Goal: Task Accomplishment & Management: Complete application form

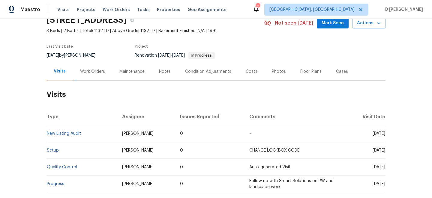
scroll to position [29, 0]
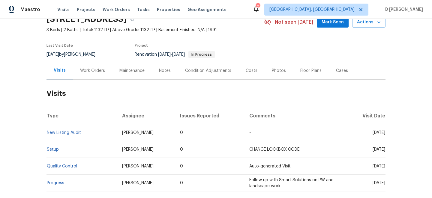
click at [100, 71] on div "Work Orders" at bounding box center [92, 71] width 25 height 6
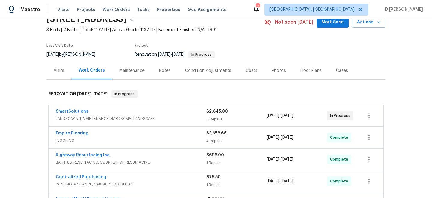
click at [120, 116] on span "LANDSCAPING_MAINTENANCE, HARDSCAPE_LANDSCAPE" at bounding box center [131, 119] width 151 height 6
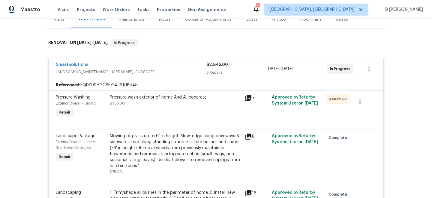
scroll to position [81, 0]
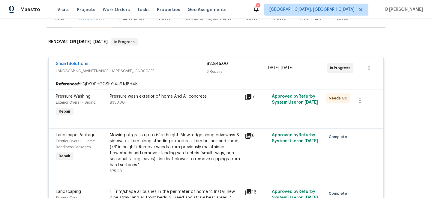
click at [119, 74] on span "LANDSCAPING_MAINTENANCE, HARDSCAPE_LANDSCAPE" at bounding box center [131, 71] width 151 height 6
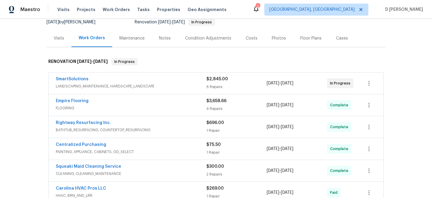
scroll to position [59, 0]
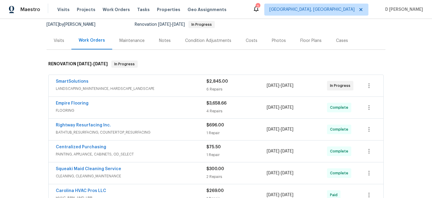
click at [59, 42] on div "Visits" at bounding box center [59, 41] width 11 height 6
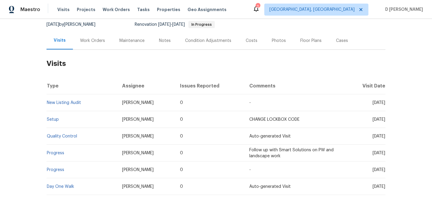
scroll to position [100, 0]
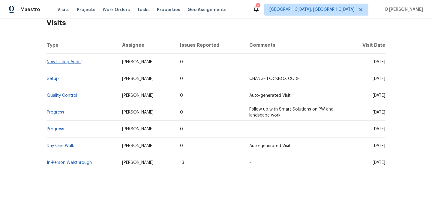
click at [74, 62] on link "New Listing Audit" at bounding box center [64, 62] width 34 height 4
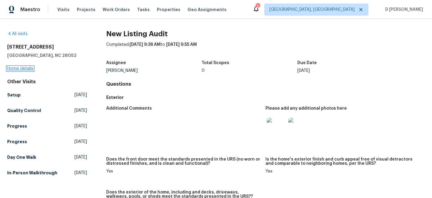
click at [28, 69] on link "Home details" at bounding box center [20, 69] width 26 height 4
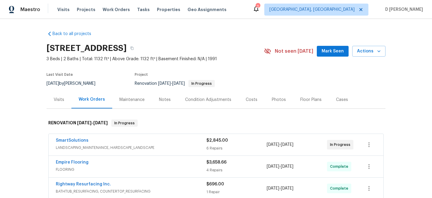
click at [60, 101] on div "Visits" at bounding box center [59, 100] width 11 height 6
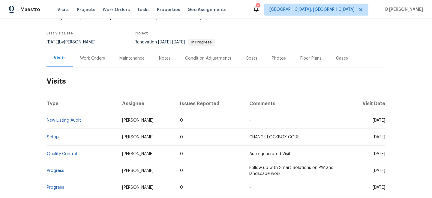
scroll to position [52, 0]
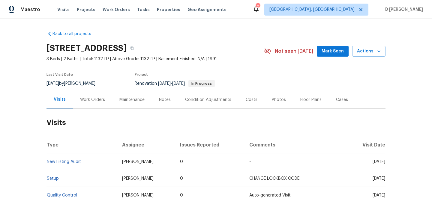
scroll to position [25, 0]
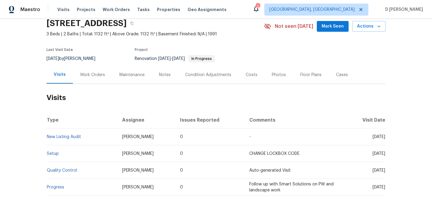
click at [99, 77] on div "Work Orders" at bounding box center [92, 75] width 25 height 6
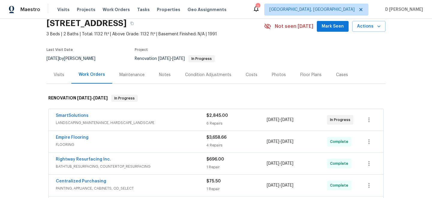
click at [63, 77] on div "Visits" at bounding box center [59, 75] width 11 height 6
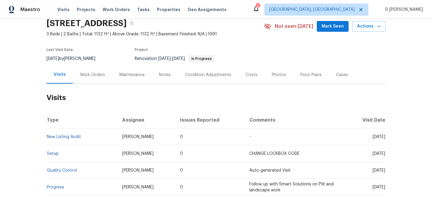
click at [97, 75] on div "Work Orders" at bounding box center [92, 75] width 25 height 6
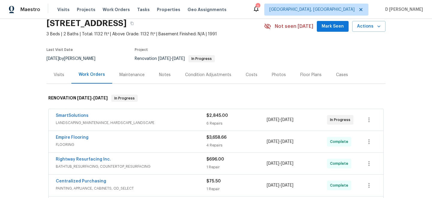
click at [60, 78] on div "Visits" at bounding box center [59, 75] width 25 height 18
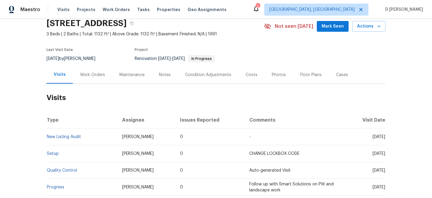
click at [339, 73] on div "Cases" at bounding box center [342, 75] width 12 height 6
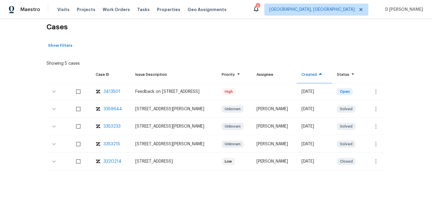
scroll to position [109, 0]
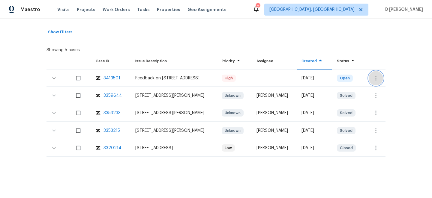
click at [377, 76] on icon "button" at bounding box center [375, 78] width 1 height 5
click at [383, 81] on li "Create a visit" at bounding box center [397, 78] width 62 height 10
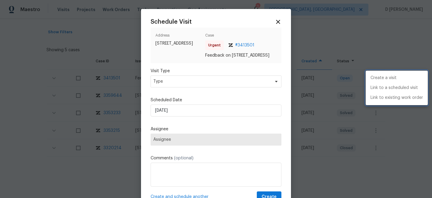
click at [191, 86] on div at bounding box center [216, 99] width 432 height 198
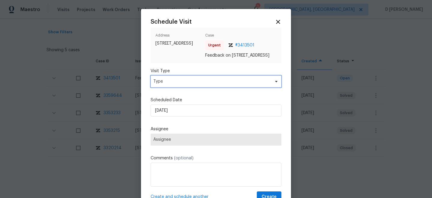
click at [191, 85] on span "Type" at bounding box center [211, 82] width 117 height 6
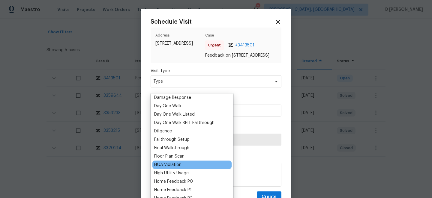
scroll to position [115, 0]
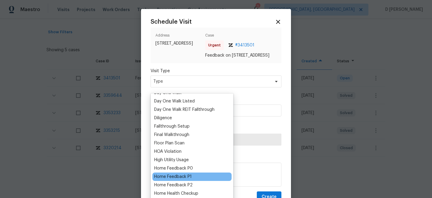
click at [188, 176] on div "Home Feedback P1" at bounding box center [173, 177] width 38 height 6
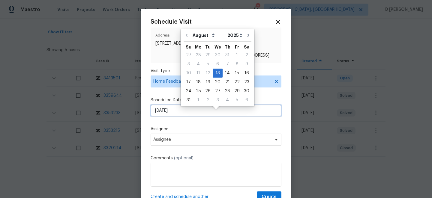
click at [184, 116] on input "[DATE]" at bounding box center [216, 111] width 131 height 12
click at [224, 73] on div "14" at bounding box center [228, 73] width 10 height 8
type input "[DATE]"
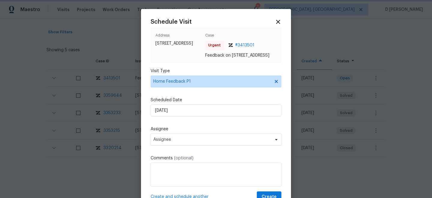
scroll to position [29, 0]
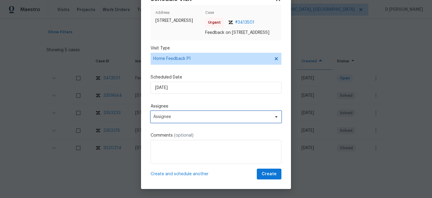
click at [190, 120] on span "Assignee" at bounding box center [216, 117] width 131 height 12
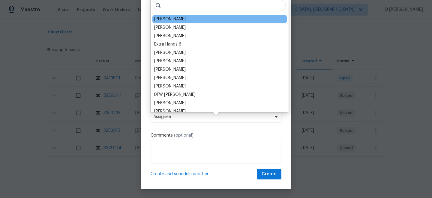
click at [184, 19] on div "[PERSON_NAME]" at bounding box center [219, 19] width 134 height 8
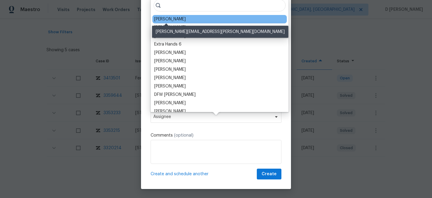
click at [167, 20] on div "[PERSON_NAME]" at bounding box center [170, 19] width 32 height 6
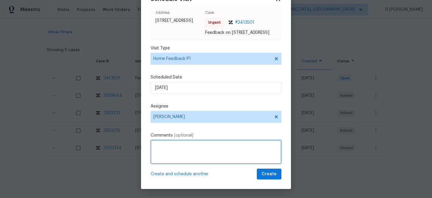
click at [200, 158] on textarea at bounding box center [216, 152] width 131 height 24
paste textarea "Neighbor called to report that she does not know if someone visited the propert…"
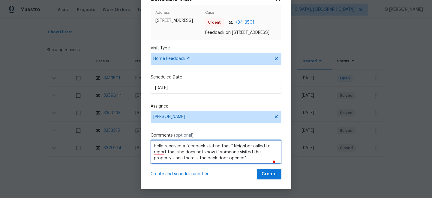
click at [232, 158] on textarea "Hello received a feedback stating that " Neighbor called to report that she doe…" at bounding box center [216, 152] width 131 height 24
type textarea "Hello, received a feedback stating that "Neighbour called to report that she do…"
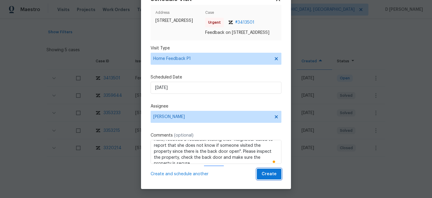
click at [270, 174] on span "Create" at bounding box center [269, 175] width 15 height 8
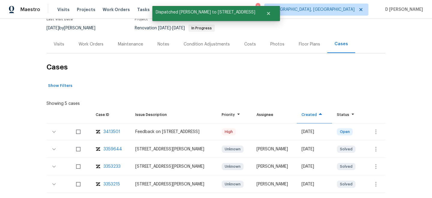
scroll to position [0, 0]
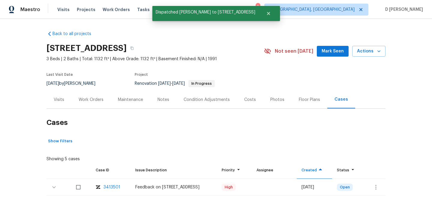
click at [62, 99] on div "Visits" at bounding box center [59, 100] width 11 height 6
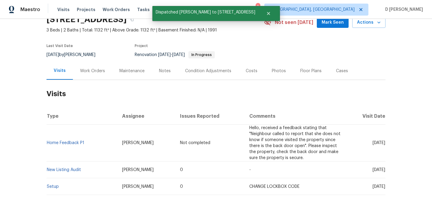
scroll to position [36, 0]
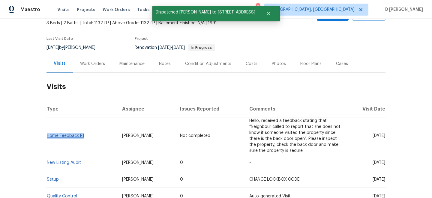
drag, startPoint x: 86, startPoint y: 136, endPoint x: 47, endPoint y: 134, distance: 38.4
click at [47, 134] on td "Home Feedback P1" at bounding box center [82, 136] width 71 height 37
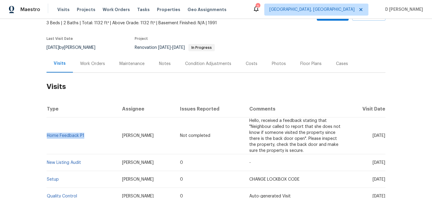
copy link "Home Feedback P1"
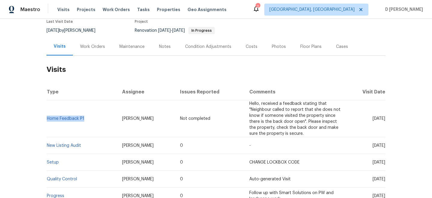
scroll to position [56, 0]
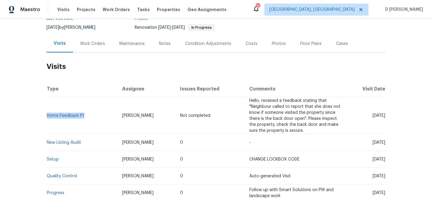
drag, startPoint x: 361, startPoint y: 142, endPoint x: 375, endPoint y: 142, distance: 13.8
click at [375, 142] on span "[DATE]" at bounding box center [379, 143] width 13 height 4
copy span "[DATE]"
click at [93, 47] on div "Work Orders" at bounding box center [92, 44] width 39 height 18
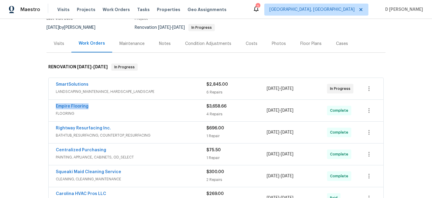
drag, startPoint x: 52, startPoint y: 106, endPoint x: 122, endPoint y: 106, distance: 69.9
click at [122, 106] on div "Empire Flooring FLOORING $3,658.66 4 Repairs [DATE] - [DATE] Complete" at bounding box center [216, 111] width 335 height 22
copy link "Empire Flooring"
click at [164, 92] on span "LANDSCAPING_MAINTENANCE, HARDSCAPE_LANDSCAPE" at bounding box center [131, 92] width 151 height 6
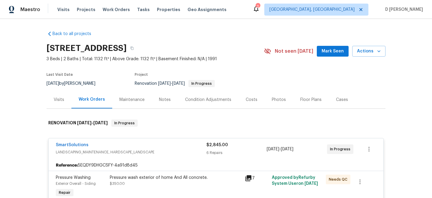
click at [105, 148] on div "SmartSolutions" at bounding box center [131, 145] width 151 height 7
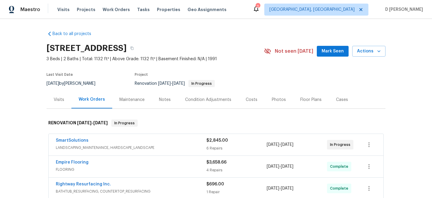
click at [64, 101] on div "Visits" at bounding box center [59, 100] width 25 height 18
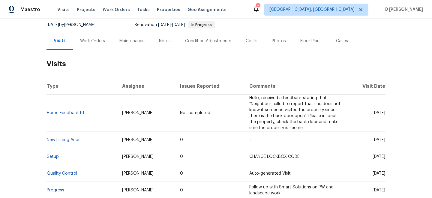
scroll to position [59, 0]
